Goal: Information Seeking & Learning: Learn about a topic

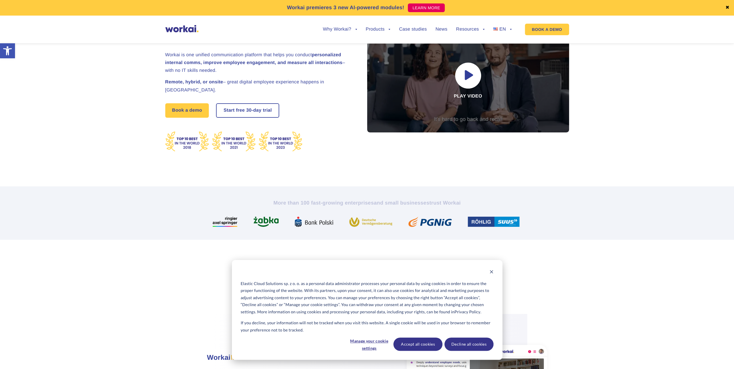
scroll to position [58, 0]
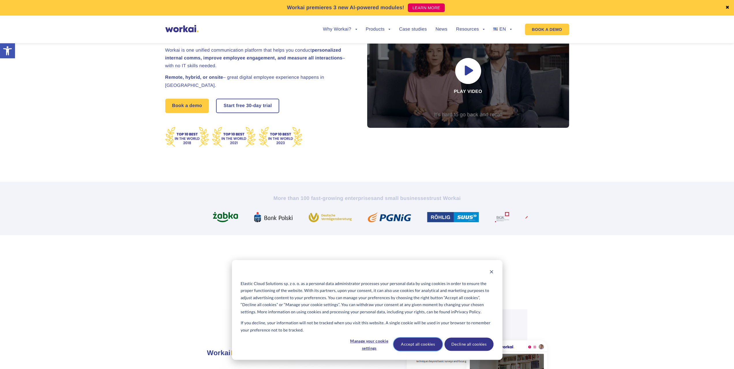
click at [412, 343] on button "Accept all cookies" at bounding box center [417, 343] width 49 height 13
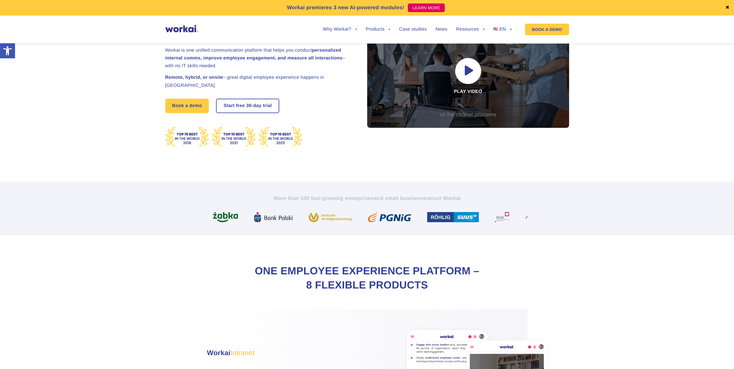
scroll to position [0, 0]
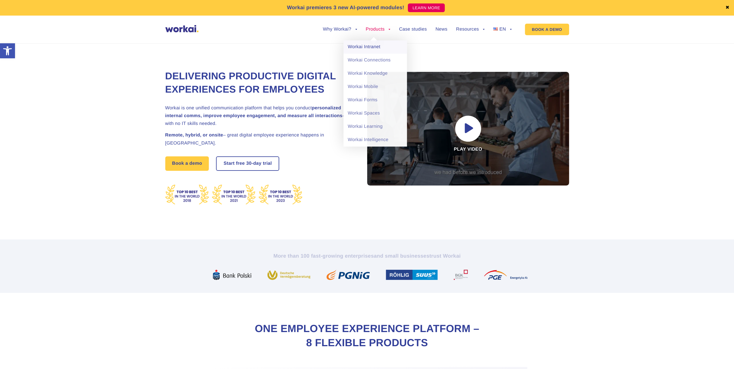
click at [379, 49] on link "Workai Intranet" at bounding box center [375, 46] width 63 height 13
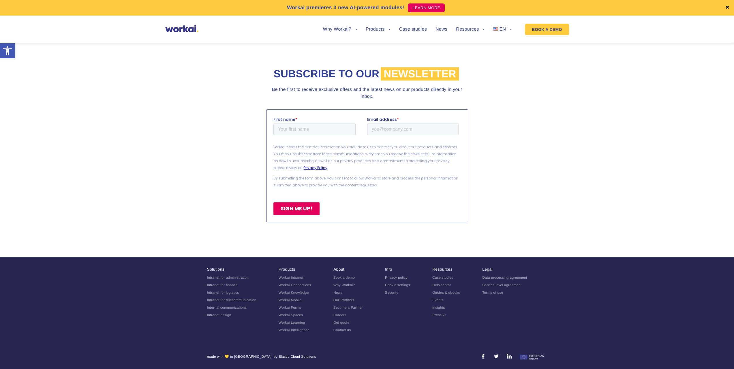
scroll to position [2592, 0]
click at [341, 315] on link "Careers" at bounding box center [339, 315] width 13 height 4
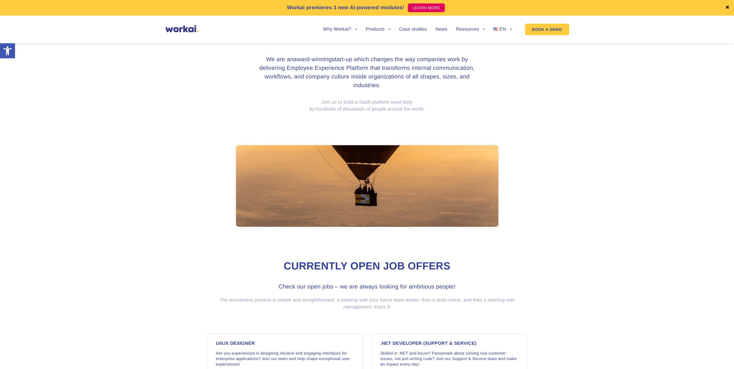
scroll to position [404, 0]
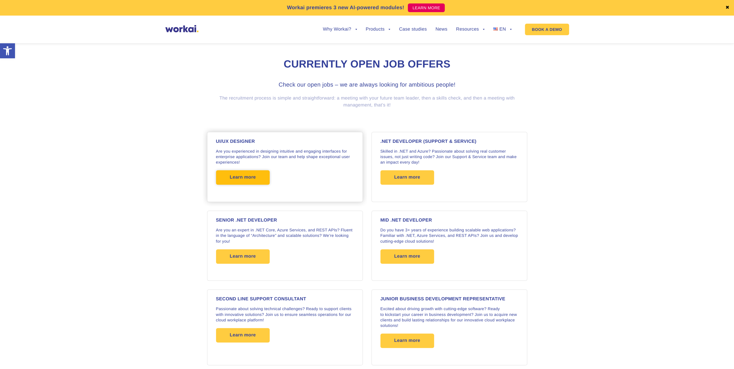
click at [258, 177] on span "Learn more" at bounding box center [243, 177] width 54 height 14
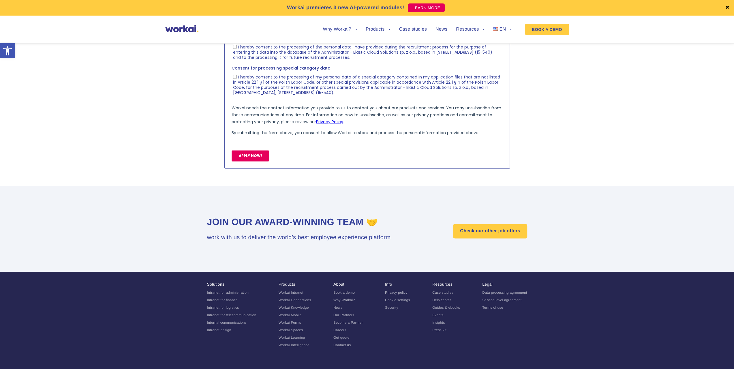
scroll to position [710, 0]
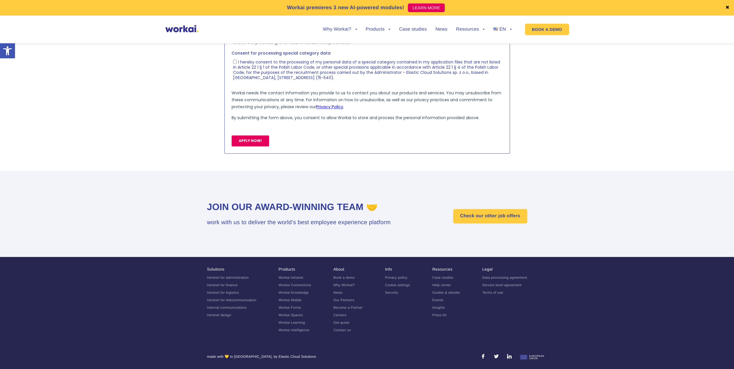
click at [340, 279] on link "Book a demo" at bounding box center [343, 277] width 21 height 4
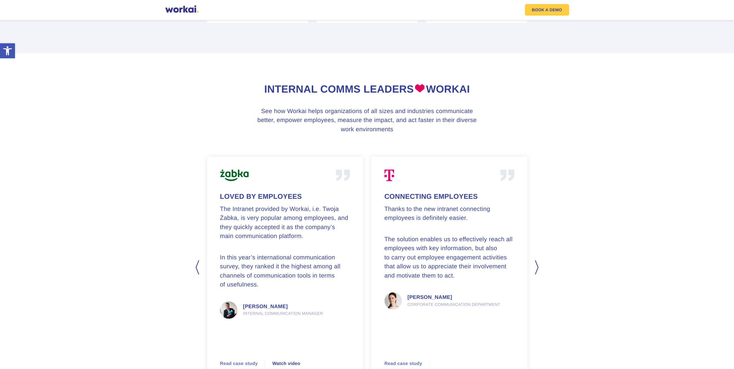
scroll to position [1413, 0]
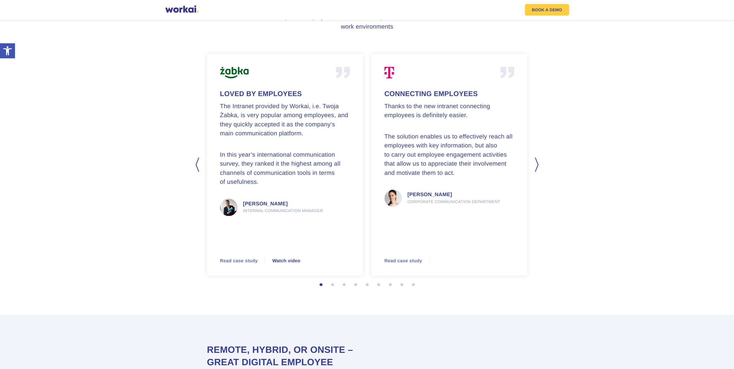
click at [538, 170] on button "Next" at bounding box center [537, 164] width 6 height 14
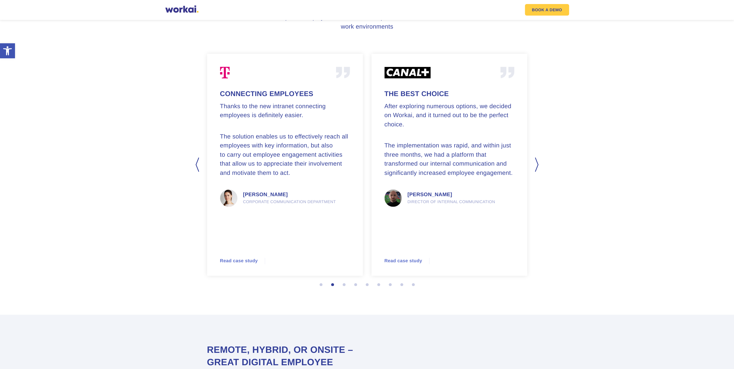
click at [538, 170] on button "Next" at bounding box center [537, 164] width 6 height 14
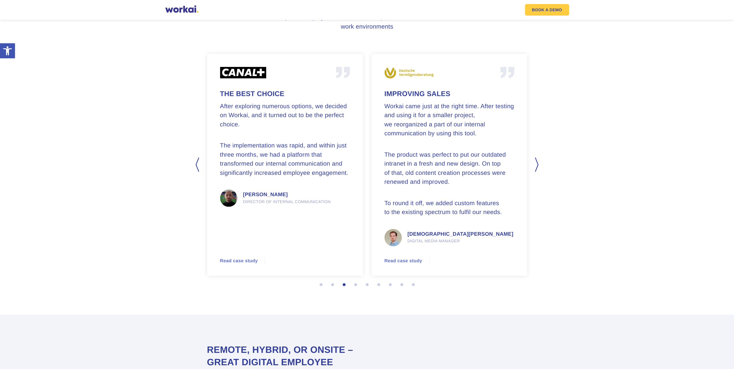
click at [538, 170] on button "Next" at bounding box center [537, 164] width 6 height 14
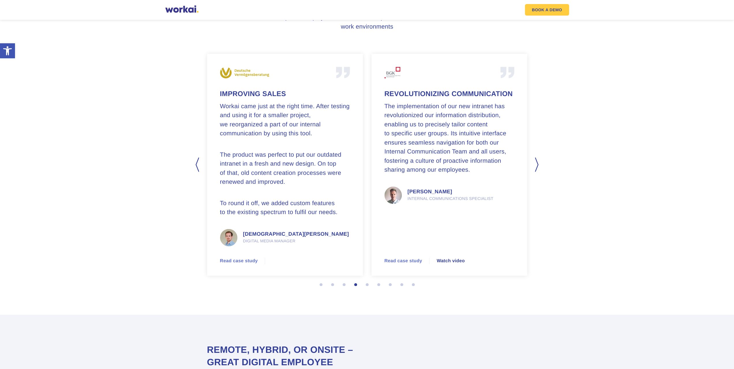
click at [538, 170] on button "Next" at bounding box center [537, 164] width 6 height 14
